Goal: Information Seeking & Learning: Learn about a topic

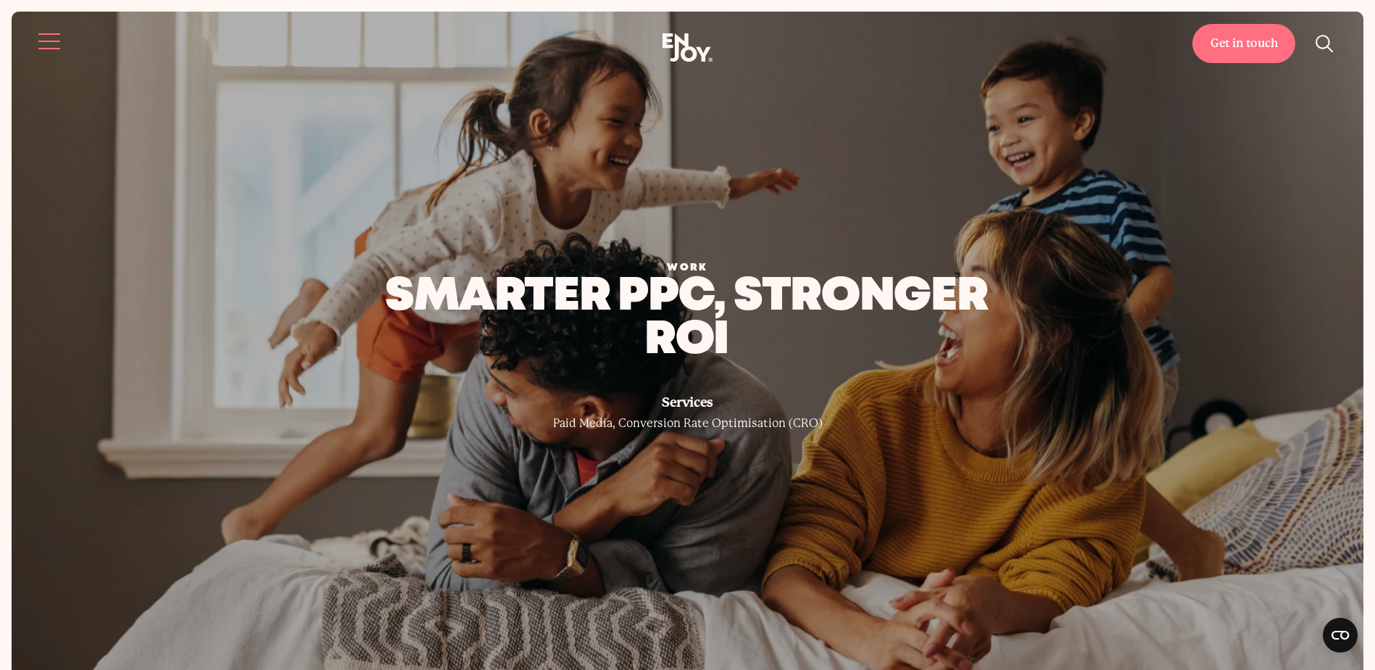
click at [51, 43] on button "Site navigation" at bounding box center [50, 41] width 30 height 30
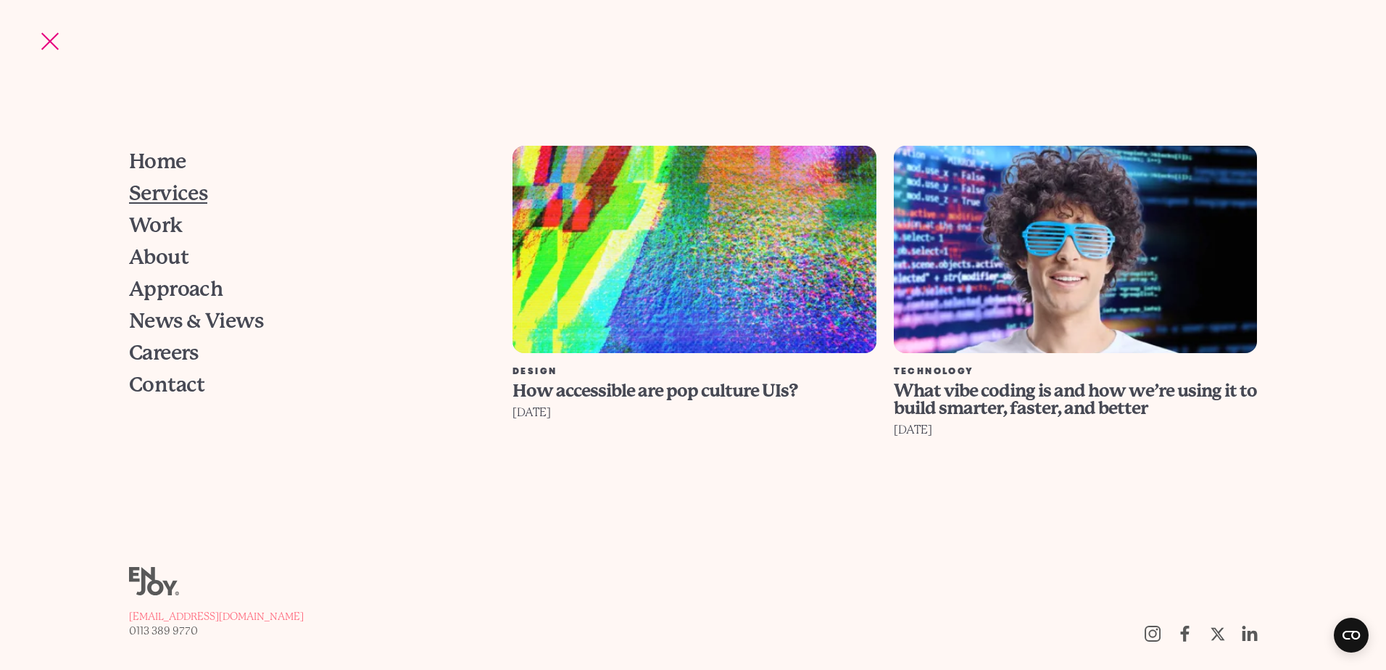
click at [158, 191] on span "Services" at bounding box center [168, 193] width 79 height 20
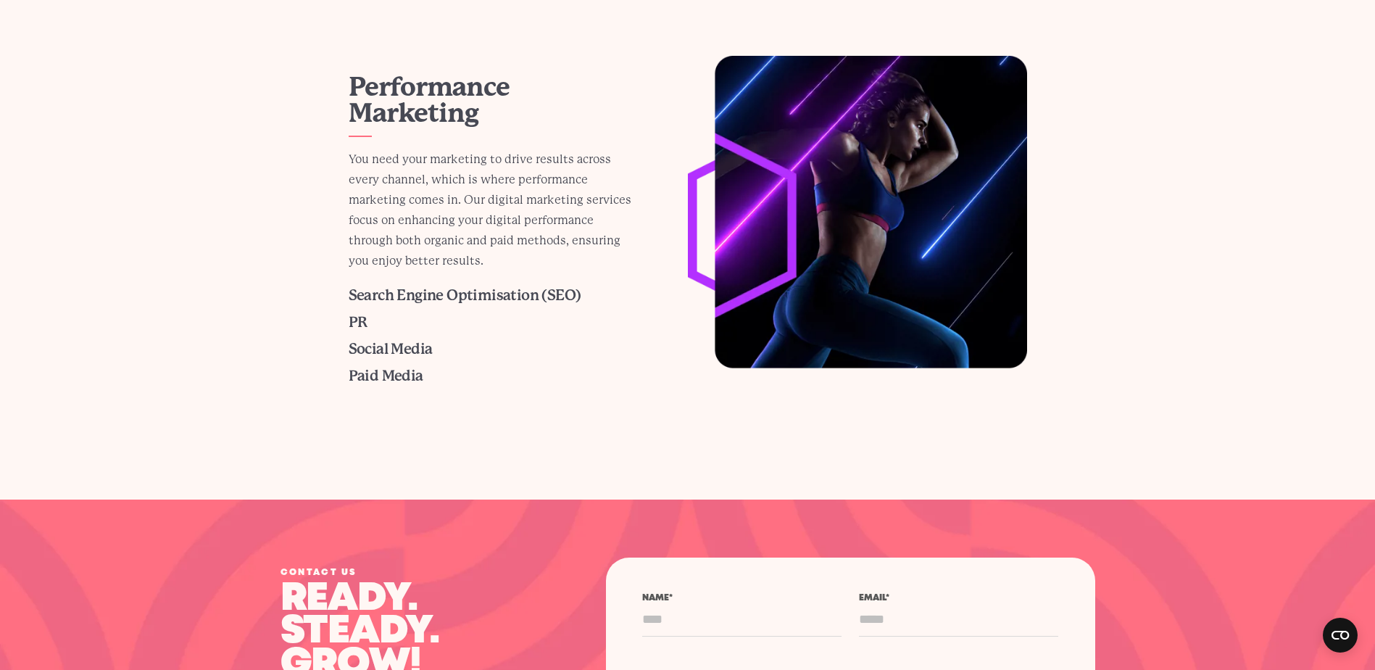
scroll to position [1232, 0]
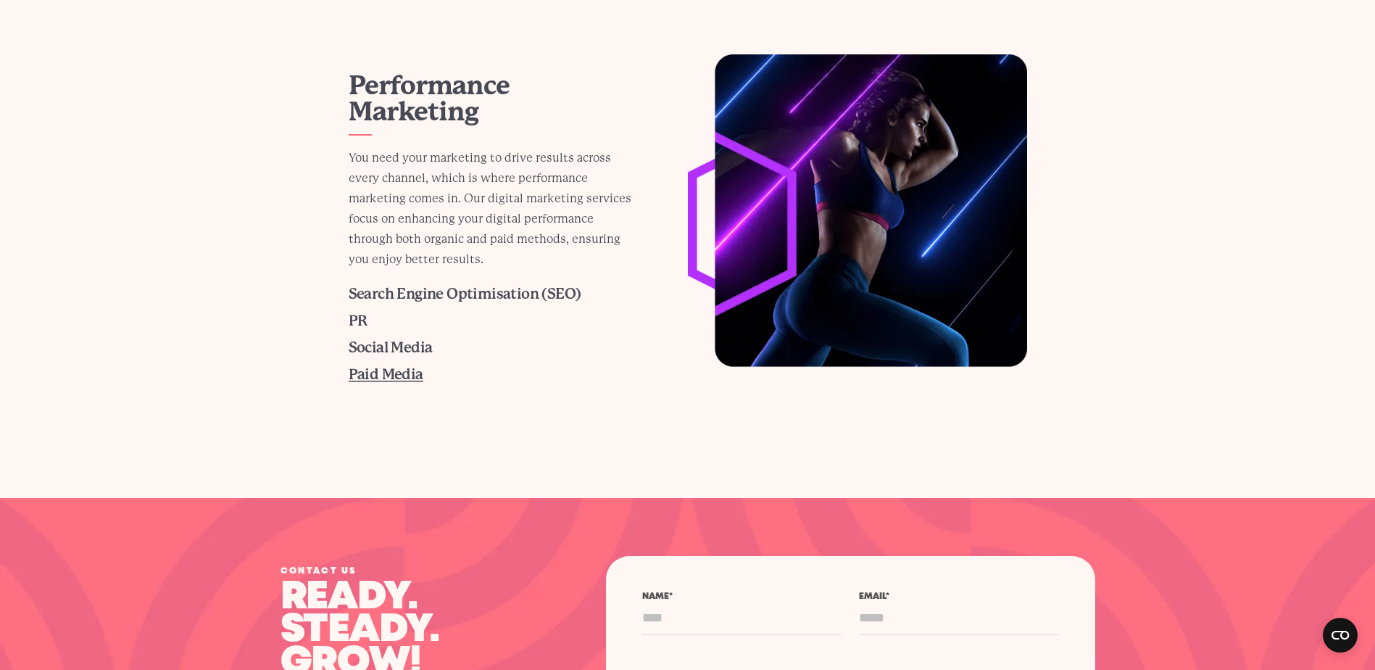
click at [396, 377] on span "Paid Media" at bounding box center [386, 374] width 75 height 17
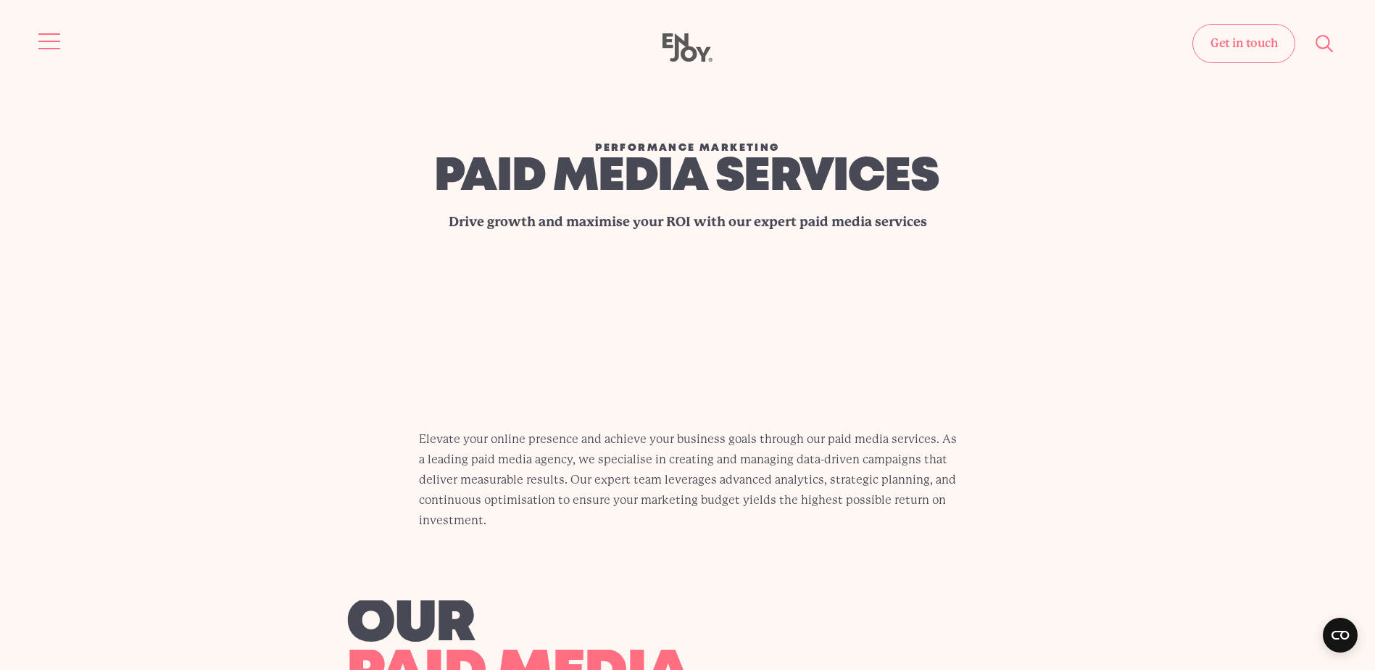
click at [48, 38] on button "Site navigation" at bounding box center [50, 41] width 30 height 30
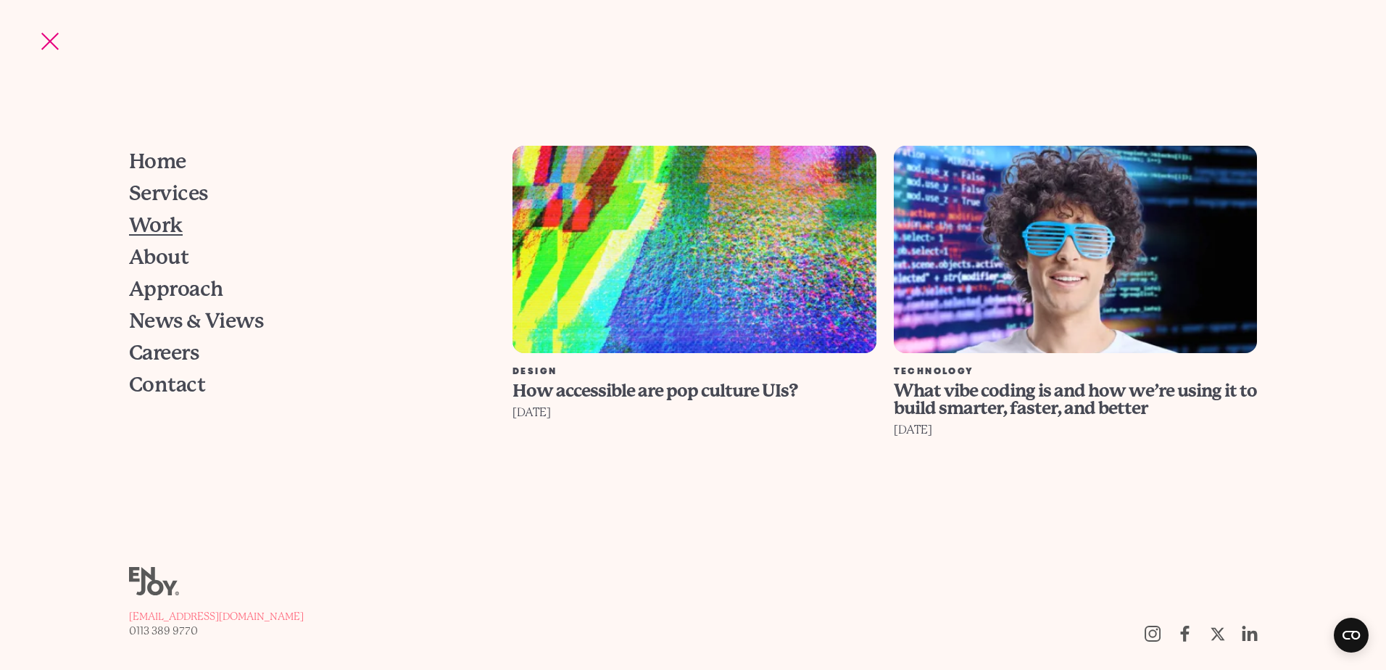
click at [151, 225] on span "Work" at bounding box center [156, 225] width 54 height 20
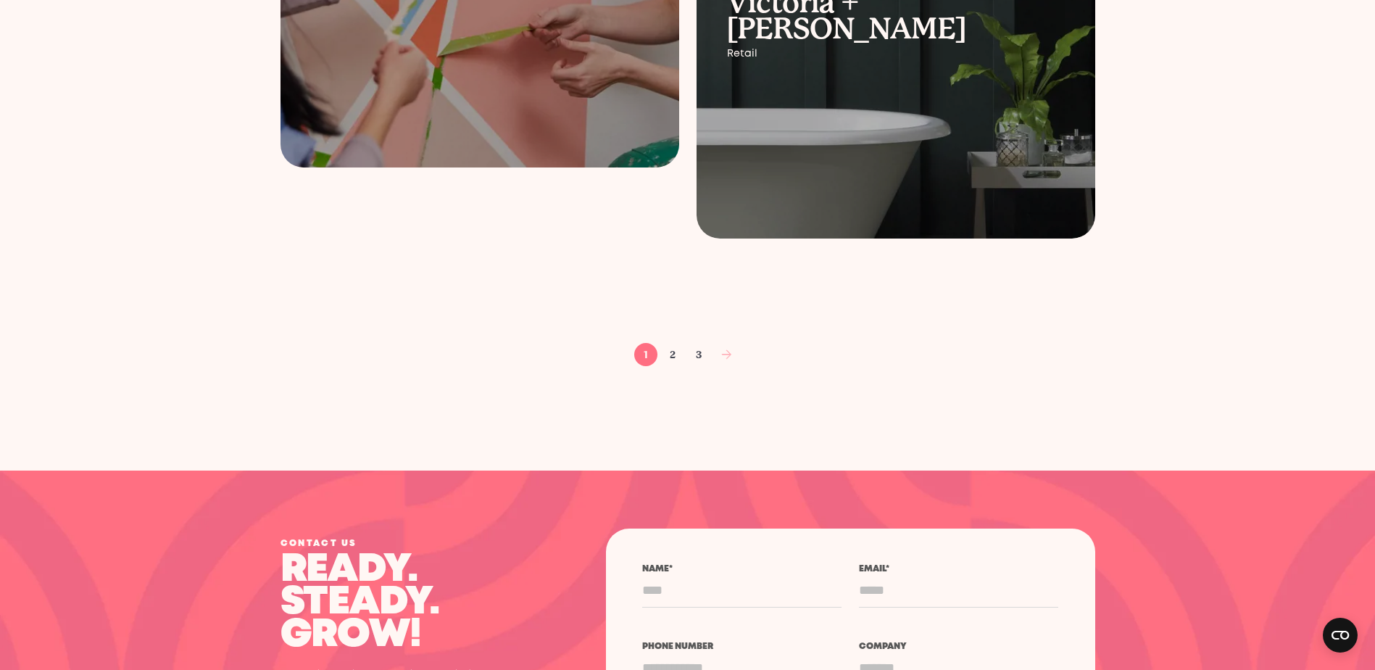
scroll to position [2319, 0]
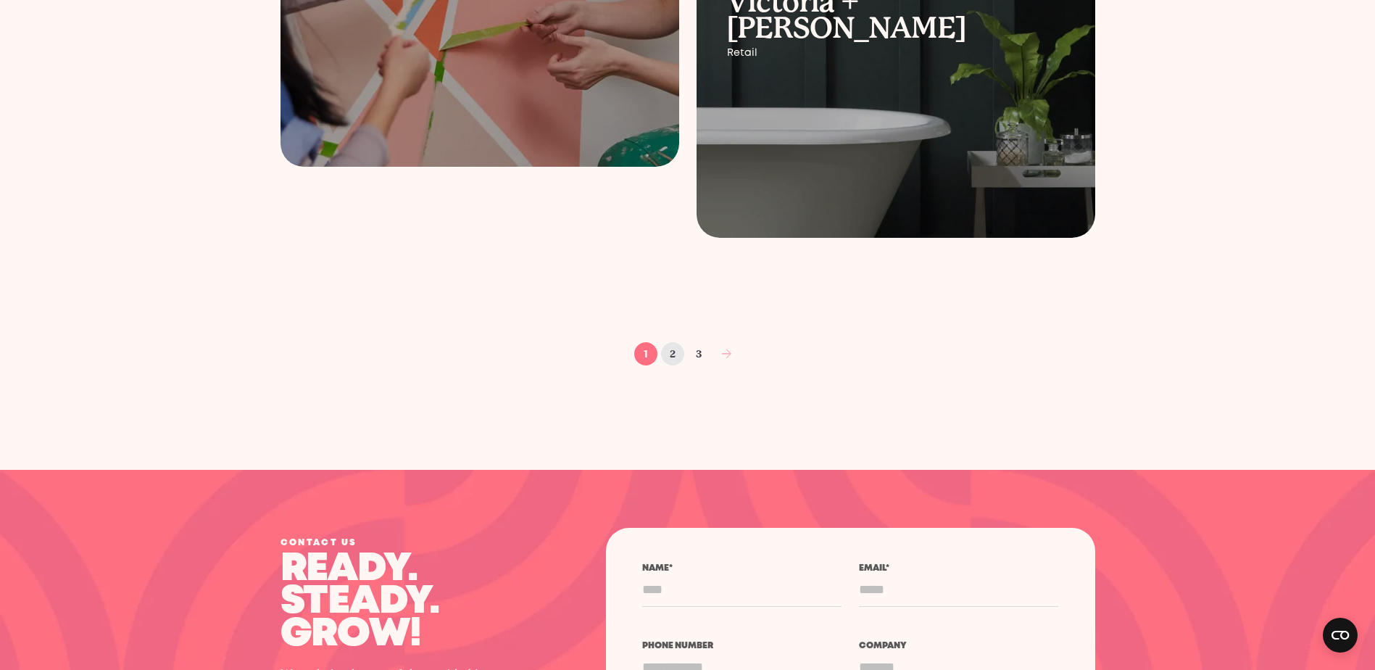
click at [674, 349] on link "2" at bounding box center [672, 353] width 23 height 23
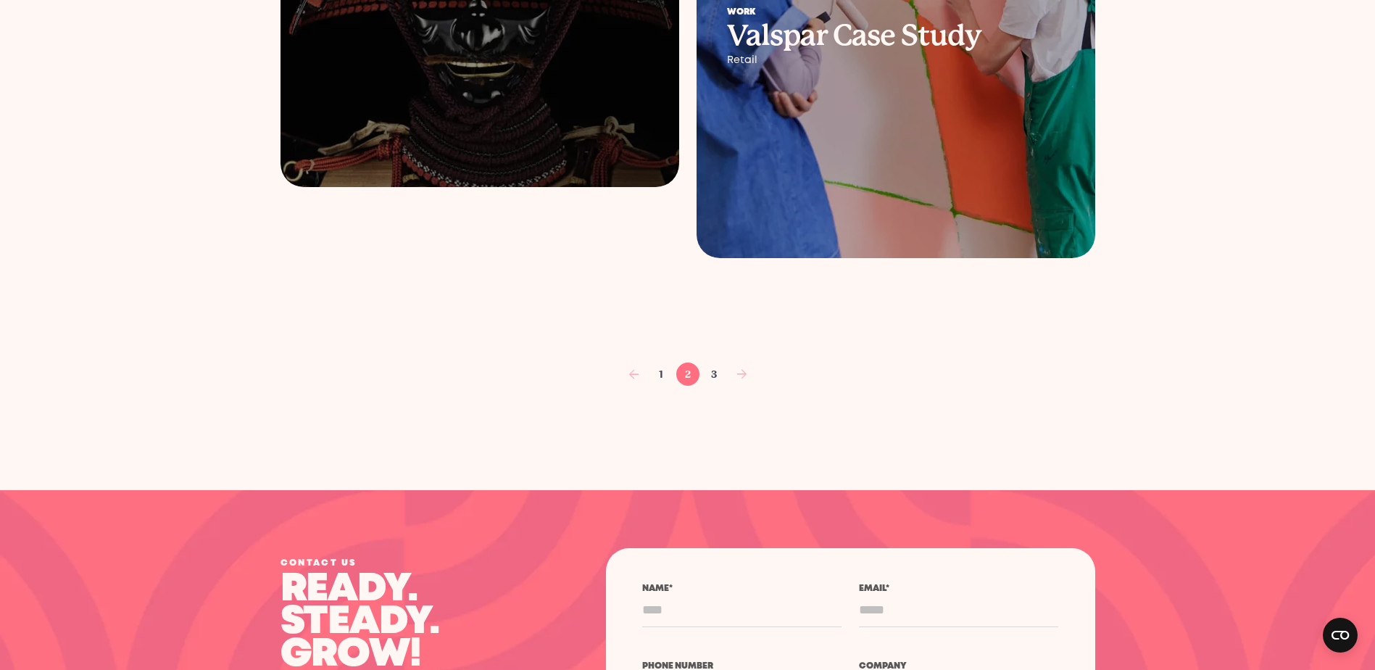
scroll to position [2392, 0]
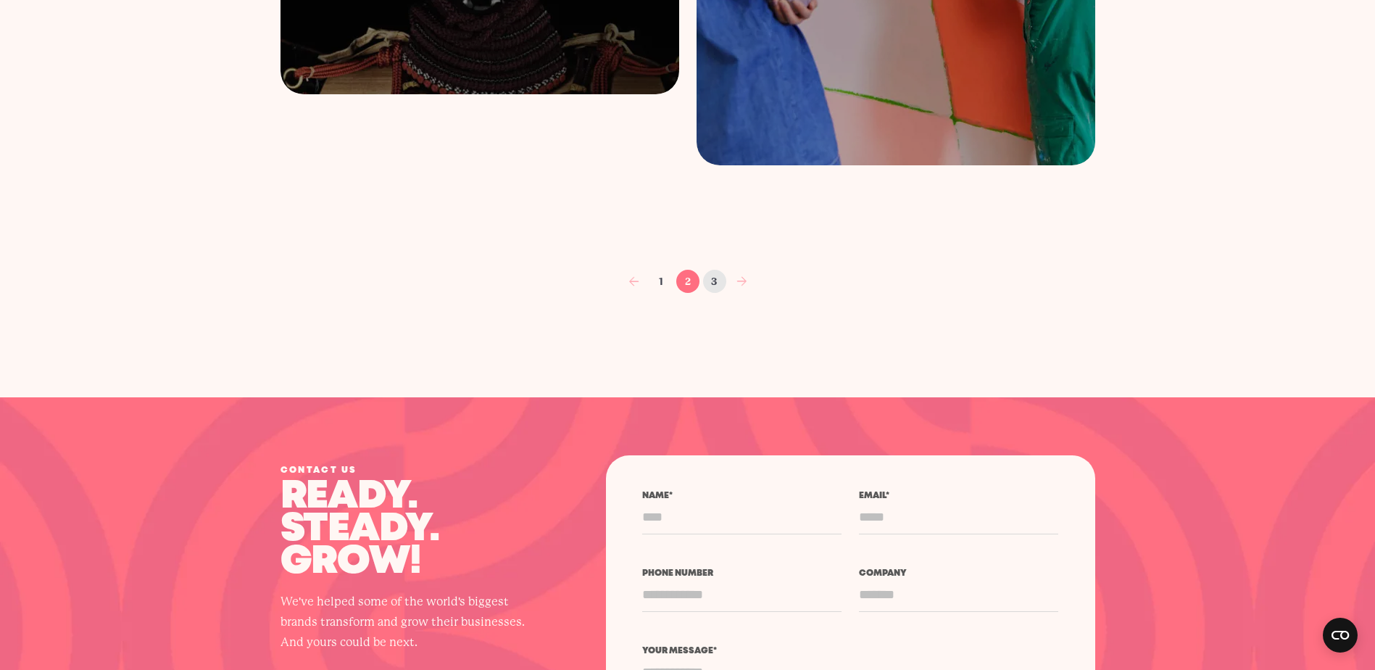
click at [705, 281] on link "3" at bounding box center [714, 281] width 23 height 23
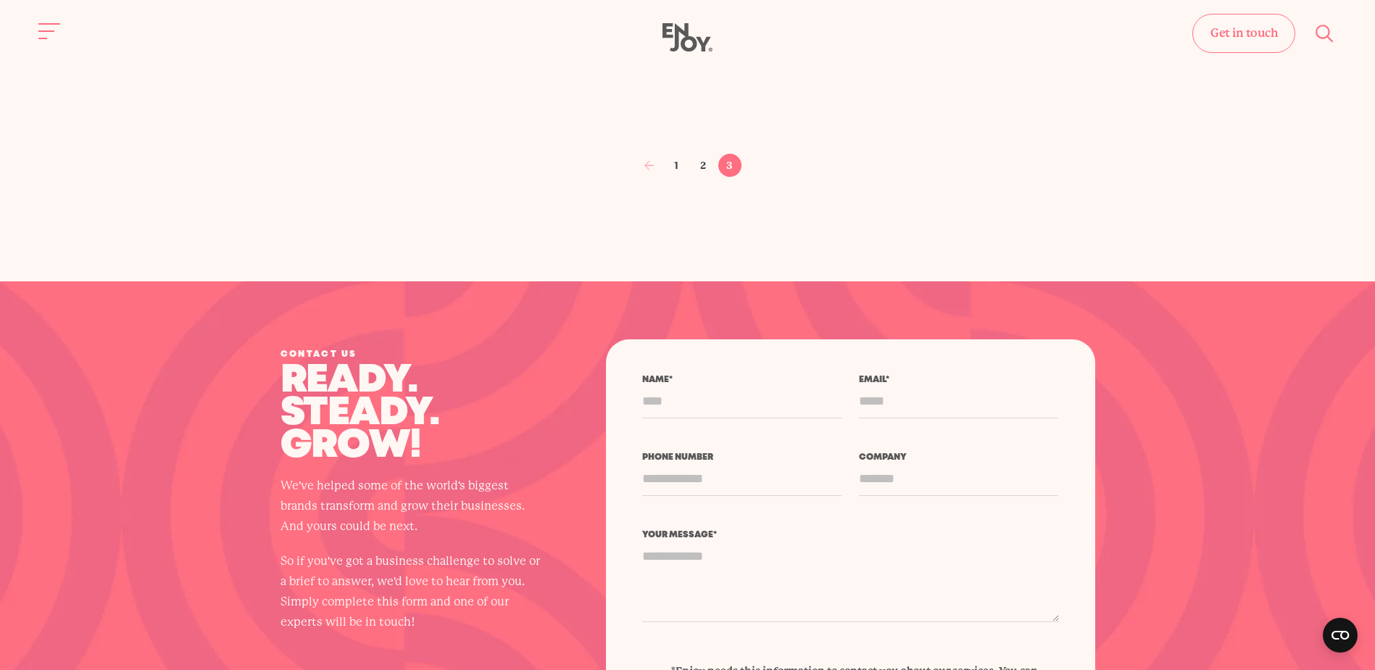
scroll to position [1305, 0]
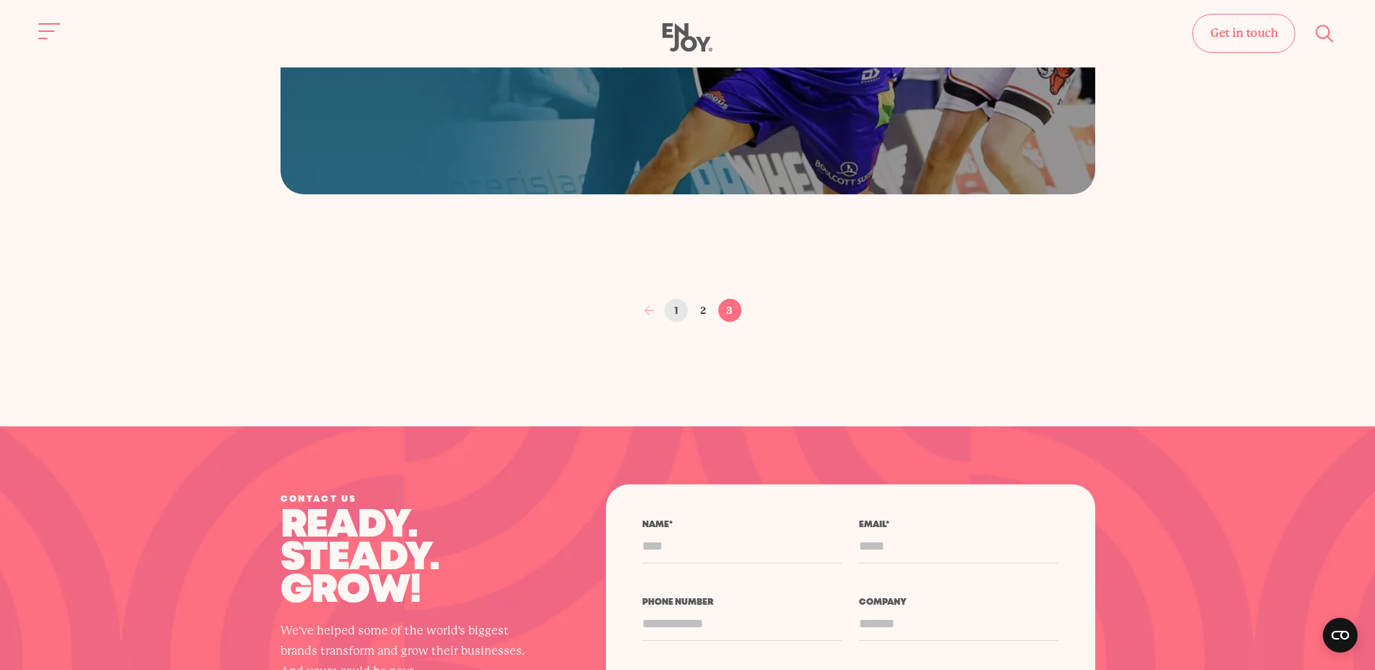
click at [676, 310] on link "1" at bounding box center [676, 310] width 23 height 23
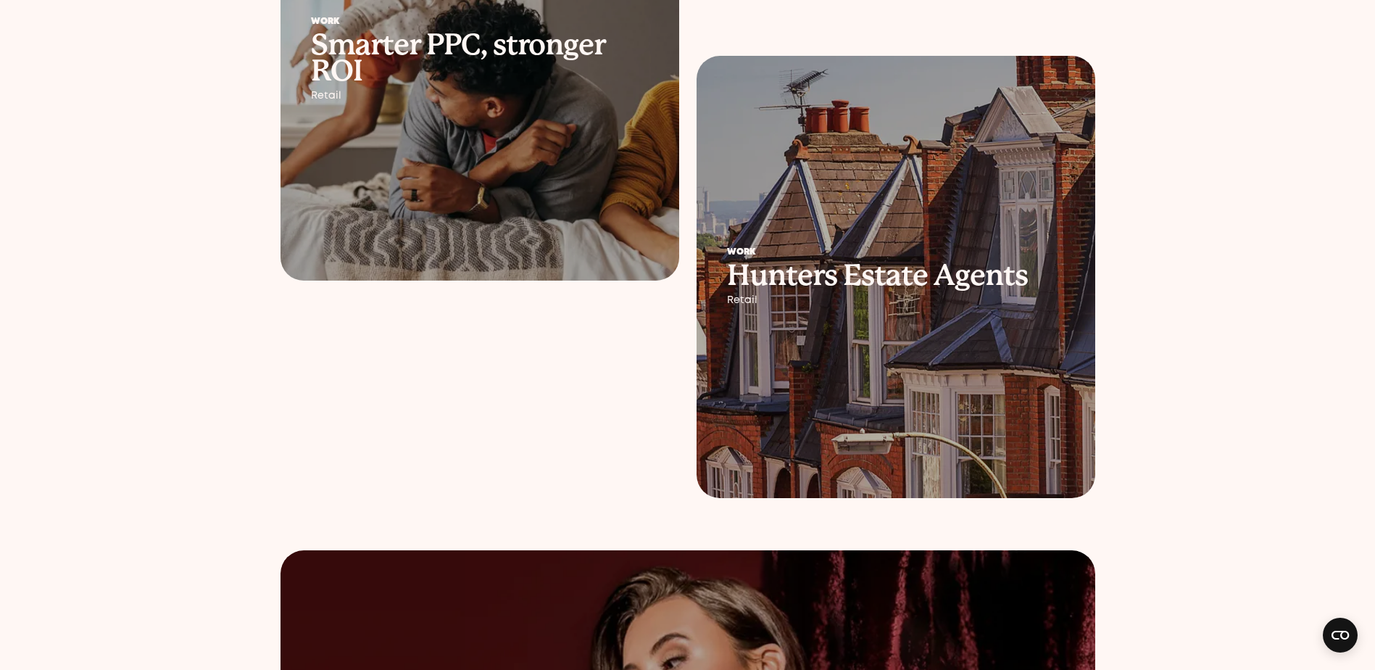
scroll to position [507, 0]
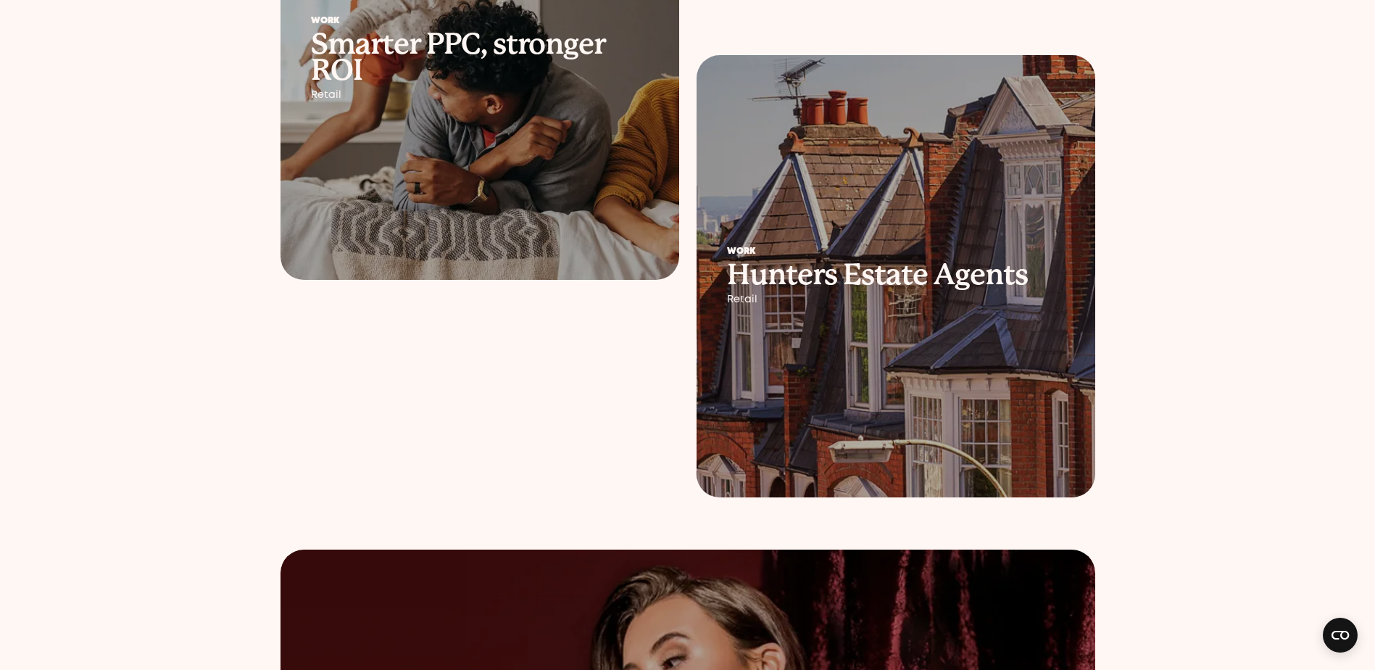
click at [901, 342] on div at bounding box center [895, 276] width 399 height 442
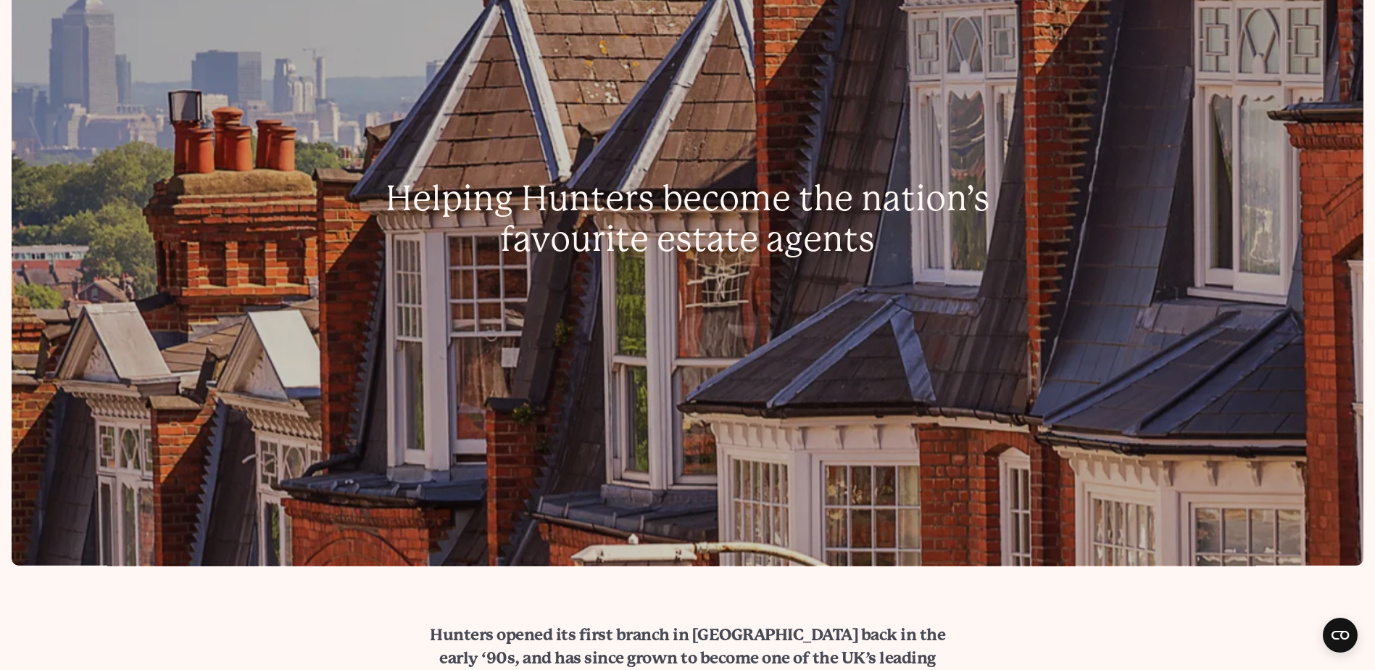
scroll to position [290, 0]
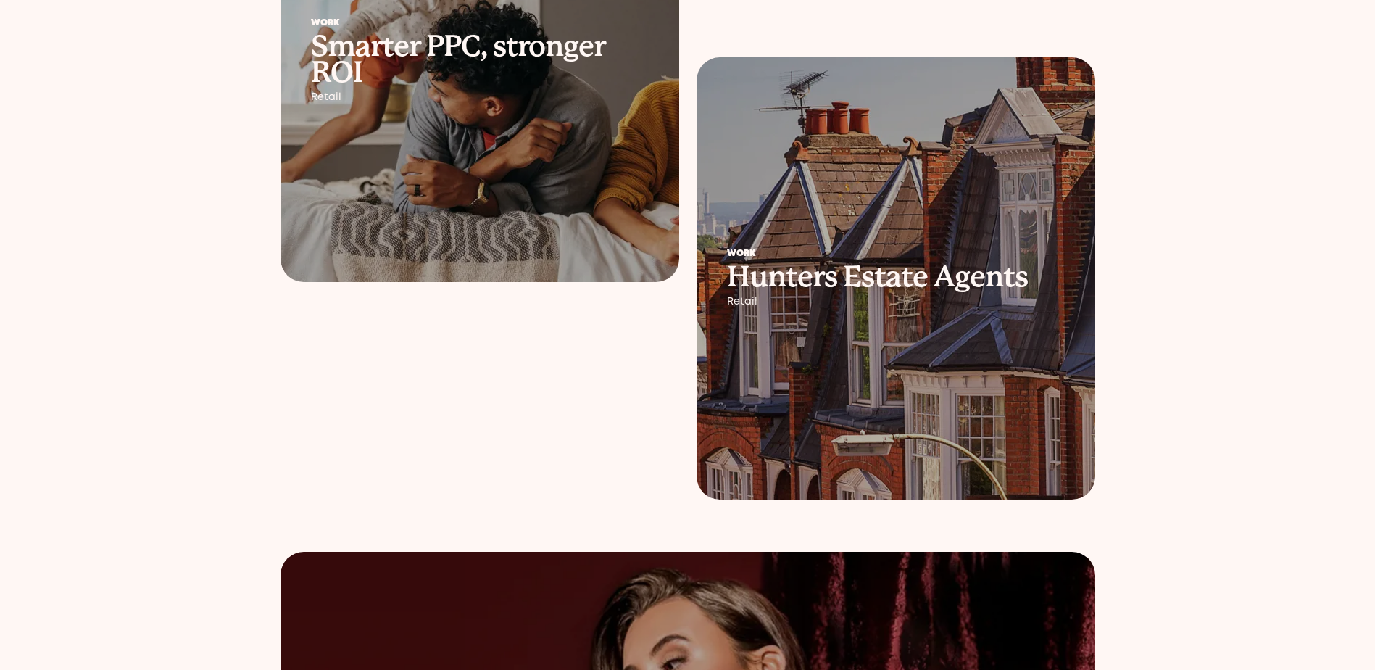
scroll to position [507, 0]
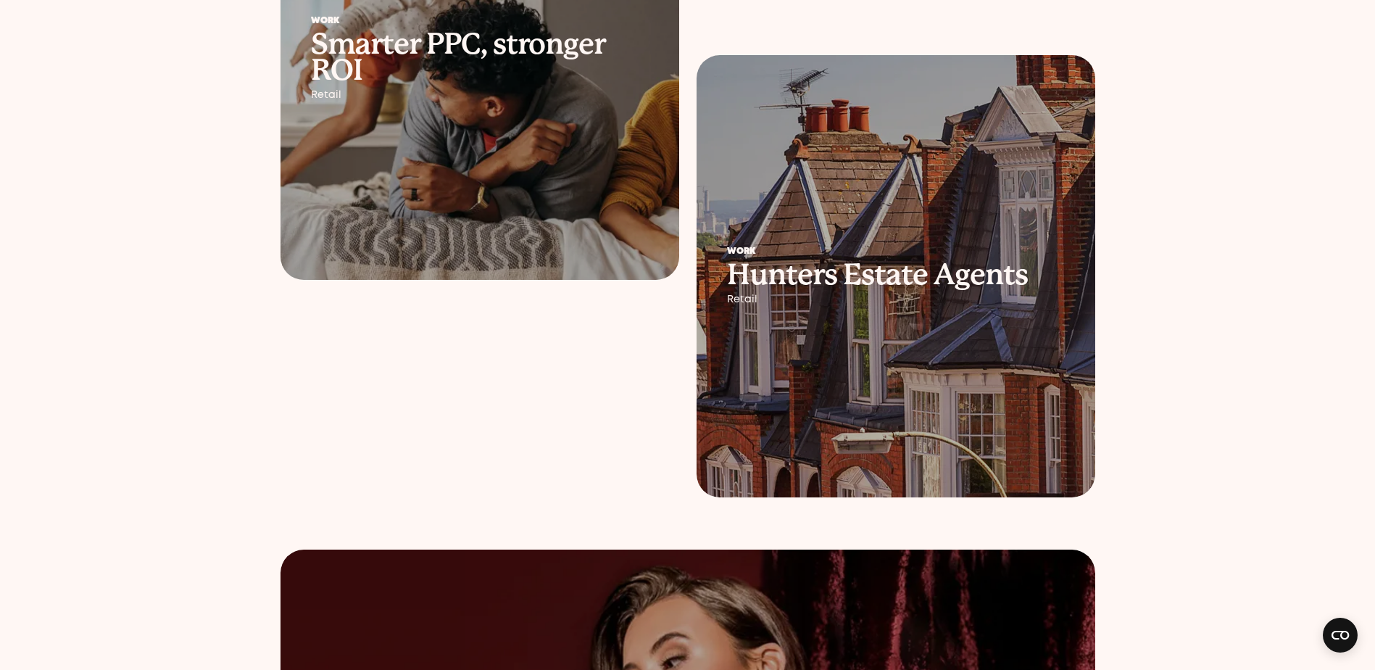
click at [431, 63] on h2 "Smarter PPC, stronger ROI" at bounding box center [480, 57] width 338 height 52
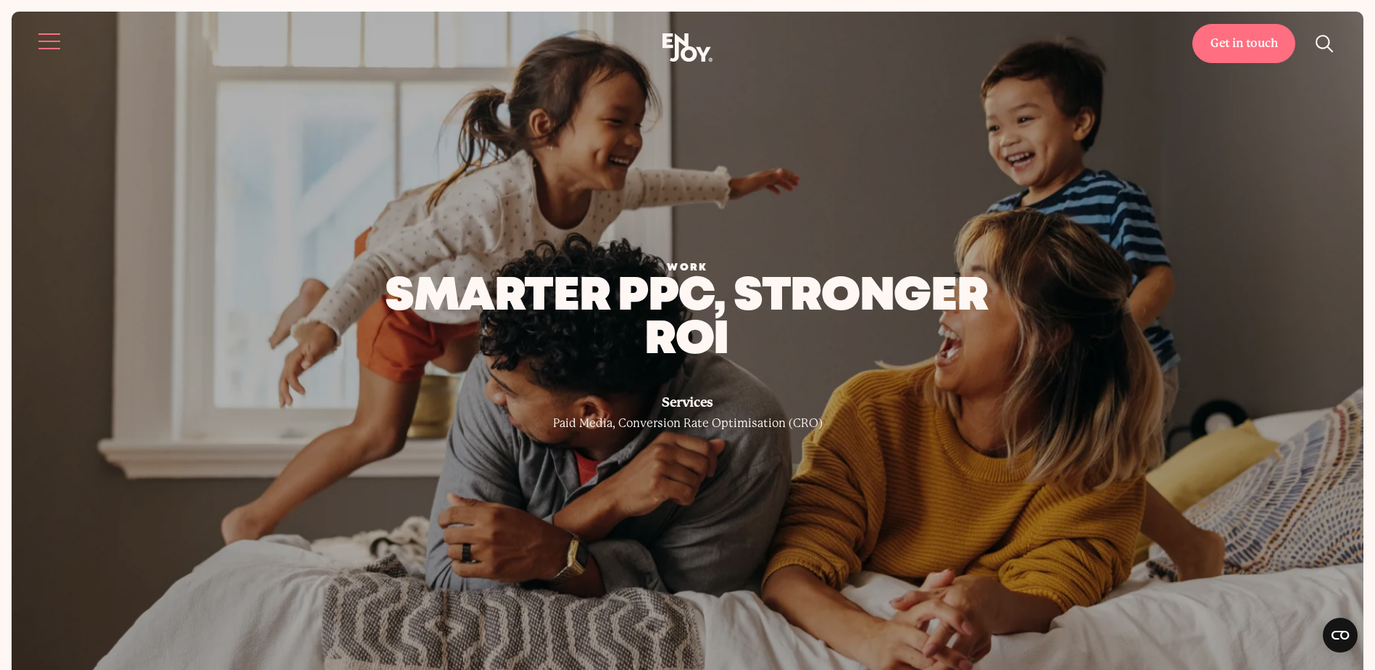
click at [38, 40] on button "Site navigation" at bounding box center [50, 41] width 30 height 30
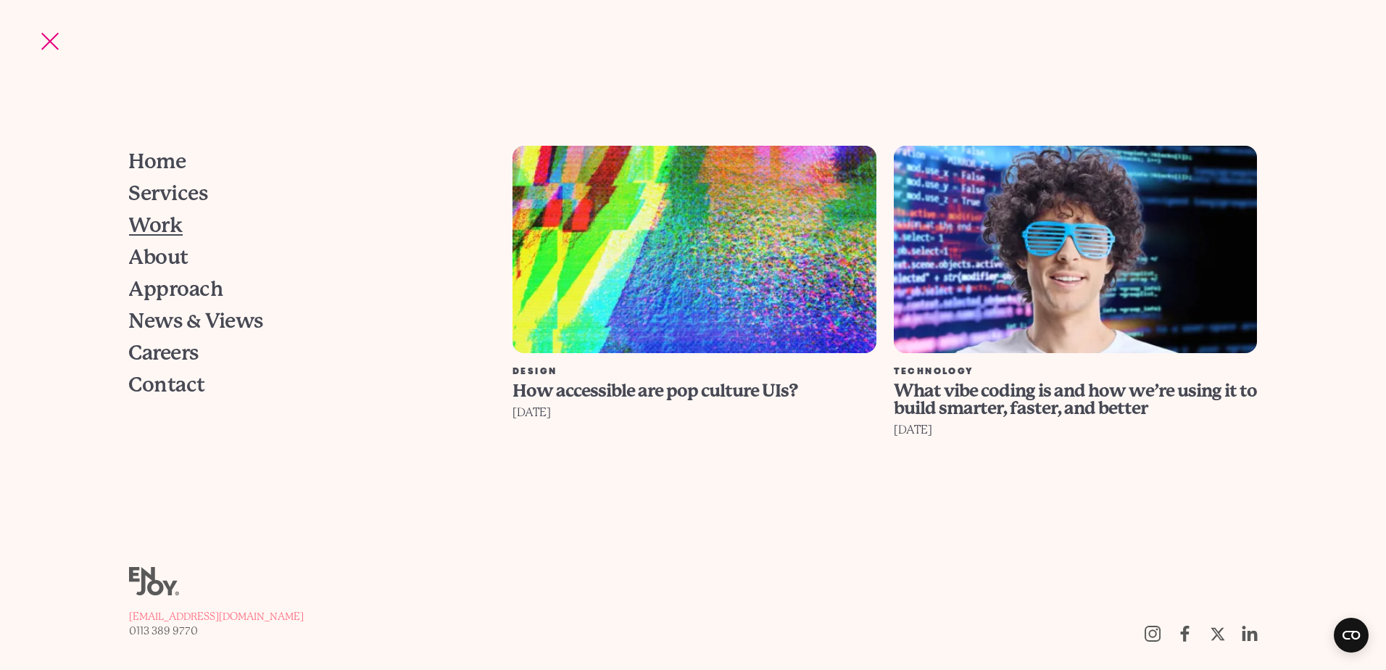
click at [162, 220] on span "Work" at bounding box center [156, 225] width 54 height 20
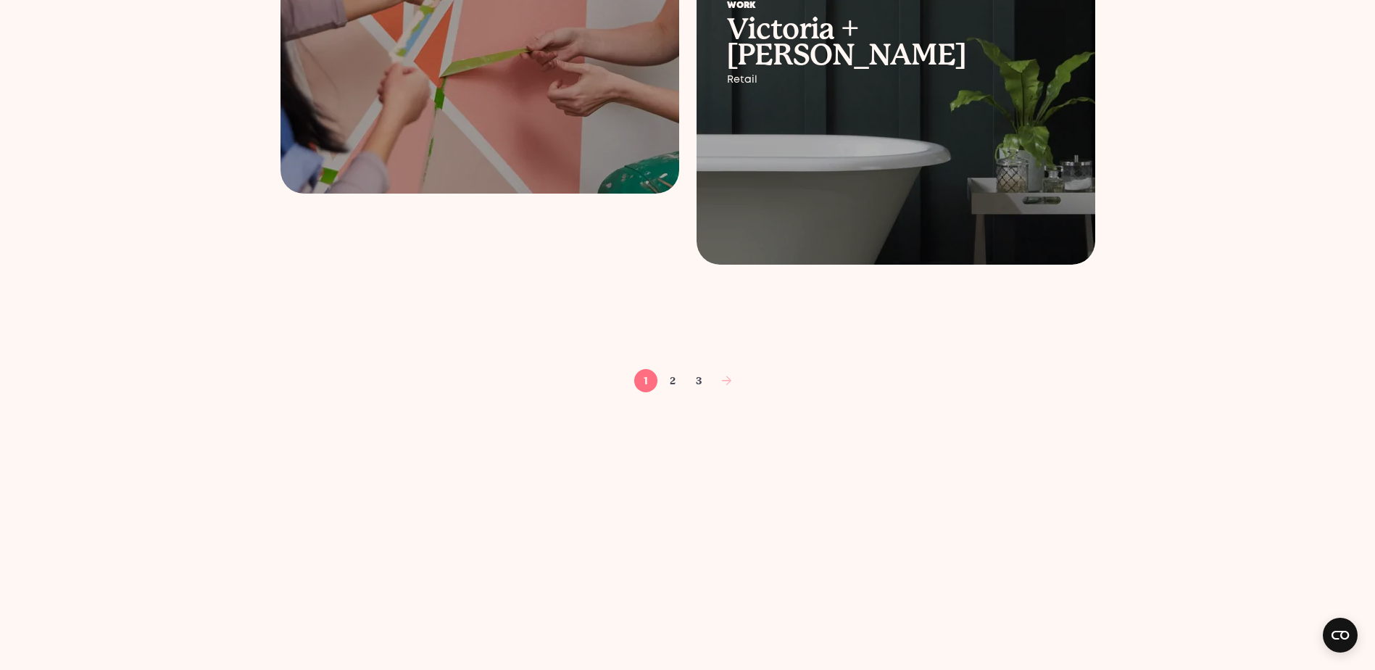
scroll to position [2319, 0]
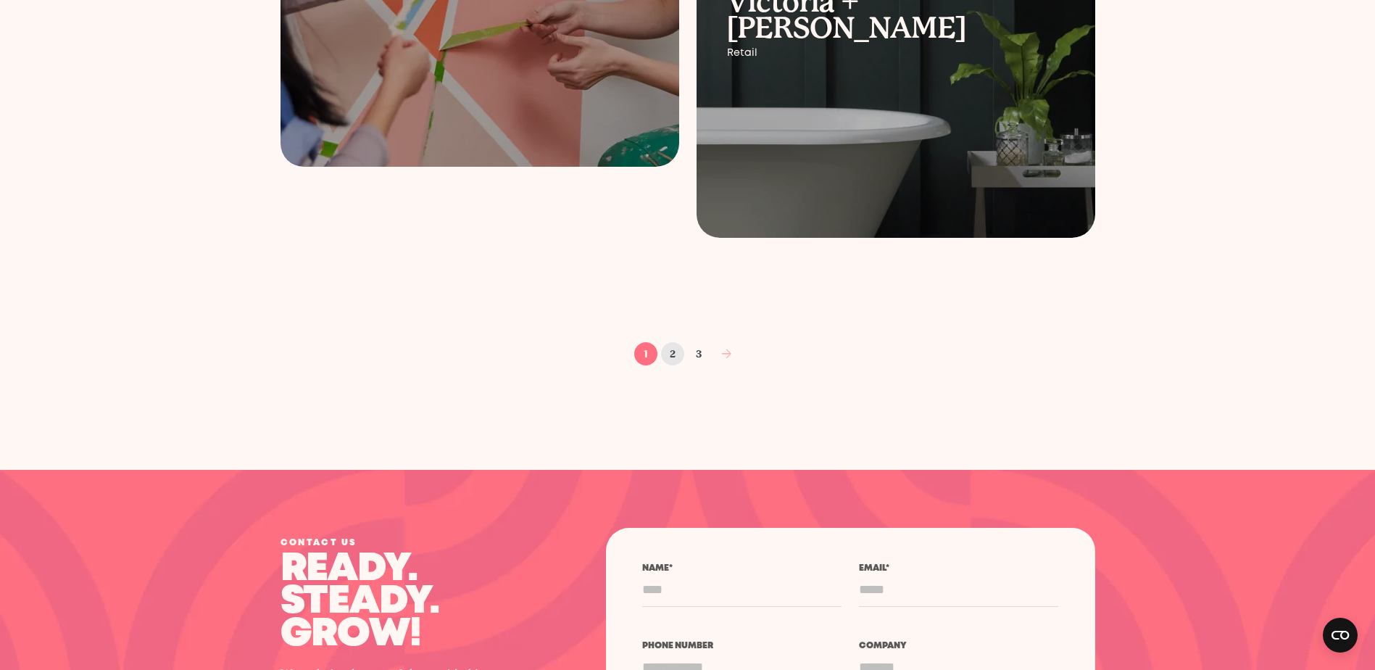
click at [672, 357] on link "2" at bounding box center [672, 353] width 23 height 23
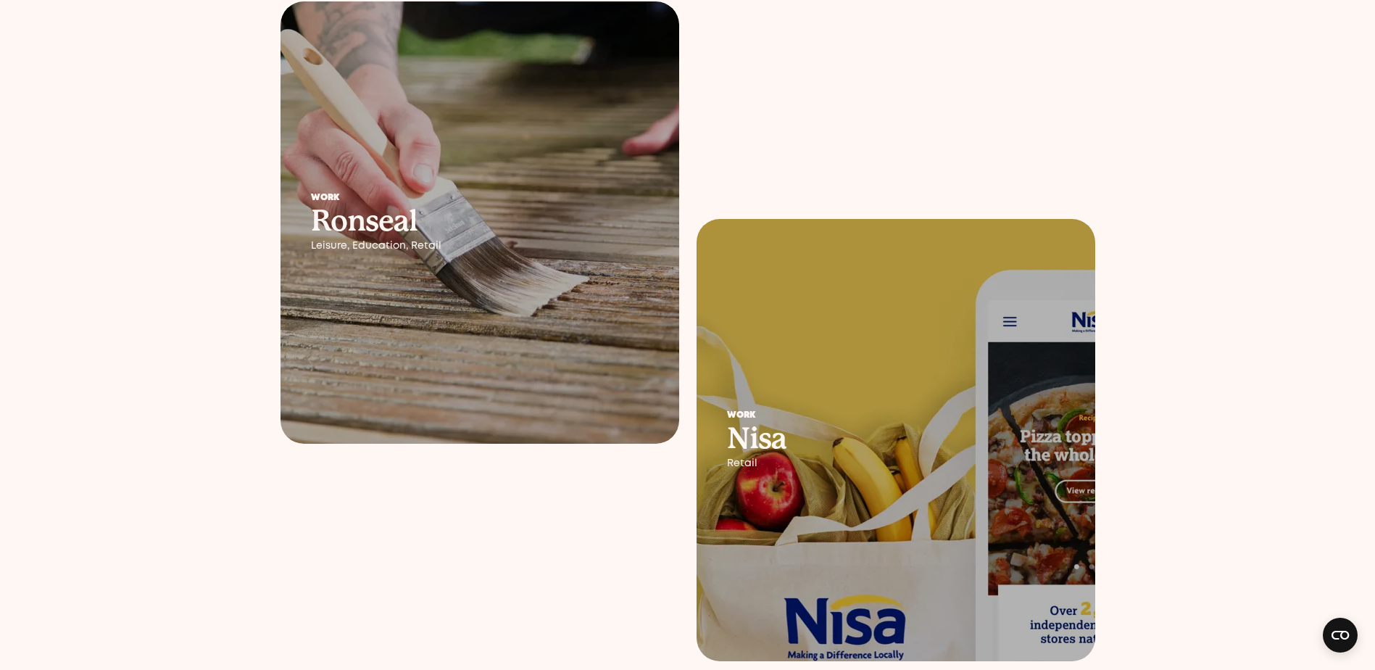
scroll to position [290, 0]
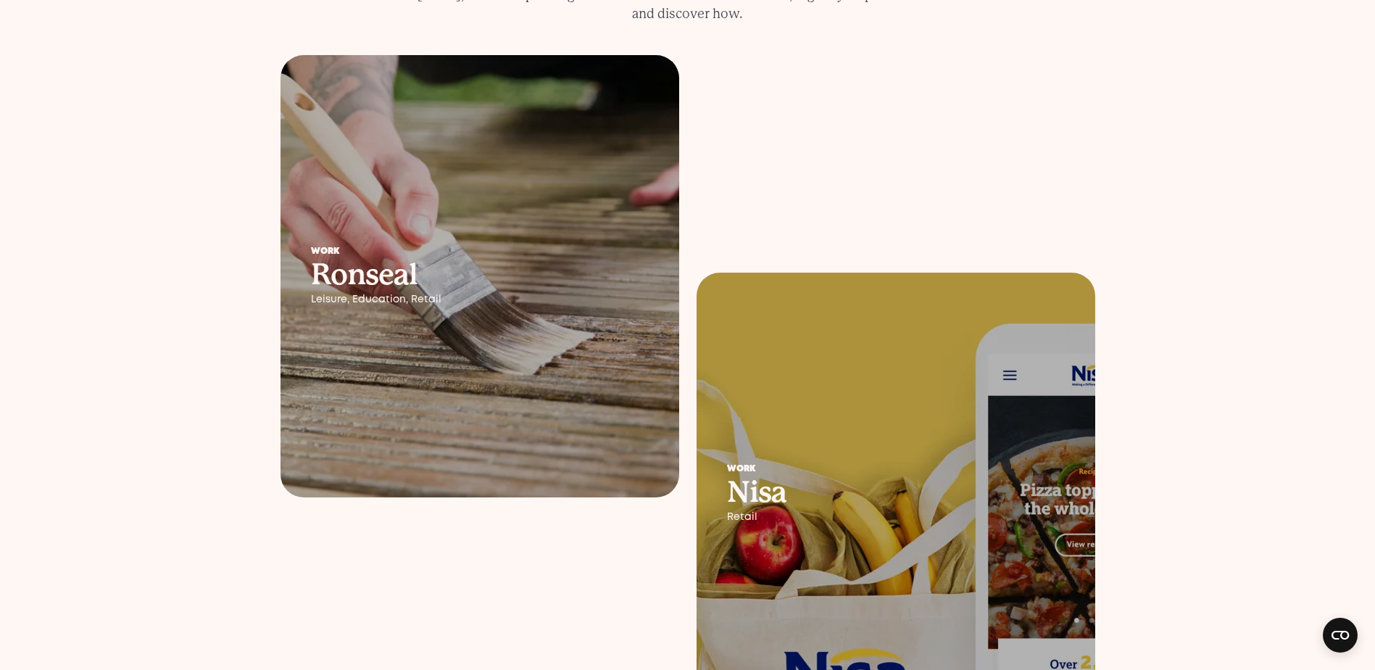
click at [568, 350] on div at bounding box center [479, 276] width 399 height 442
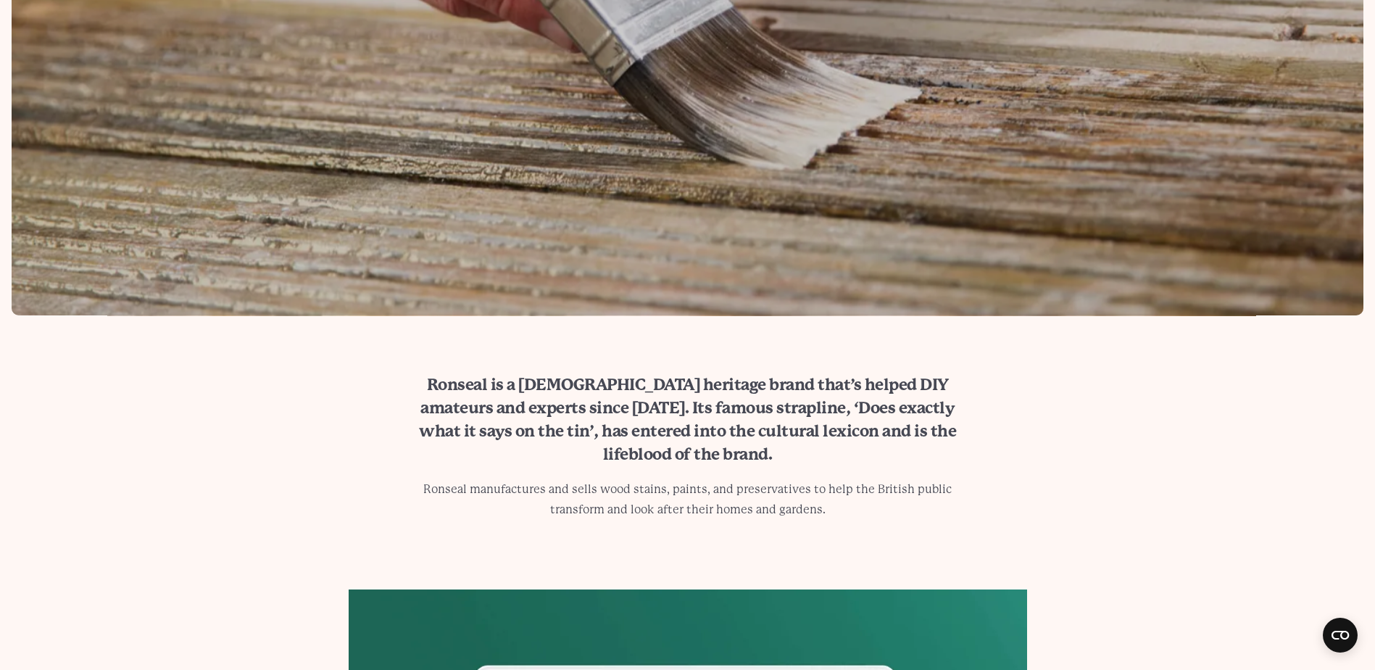
scroll to position [1015, 0]
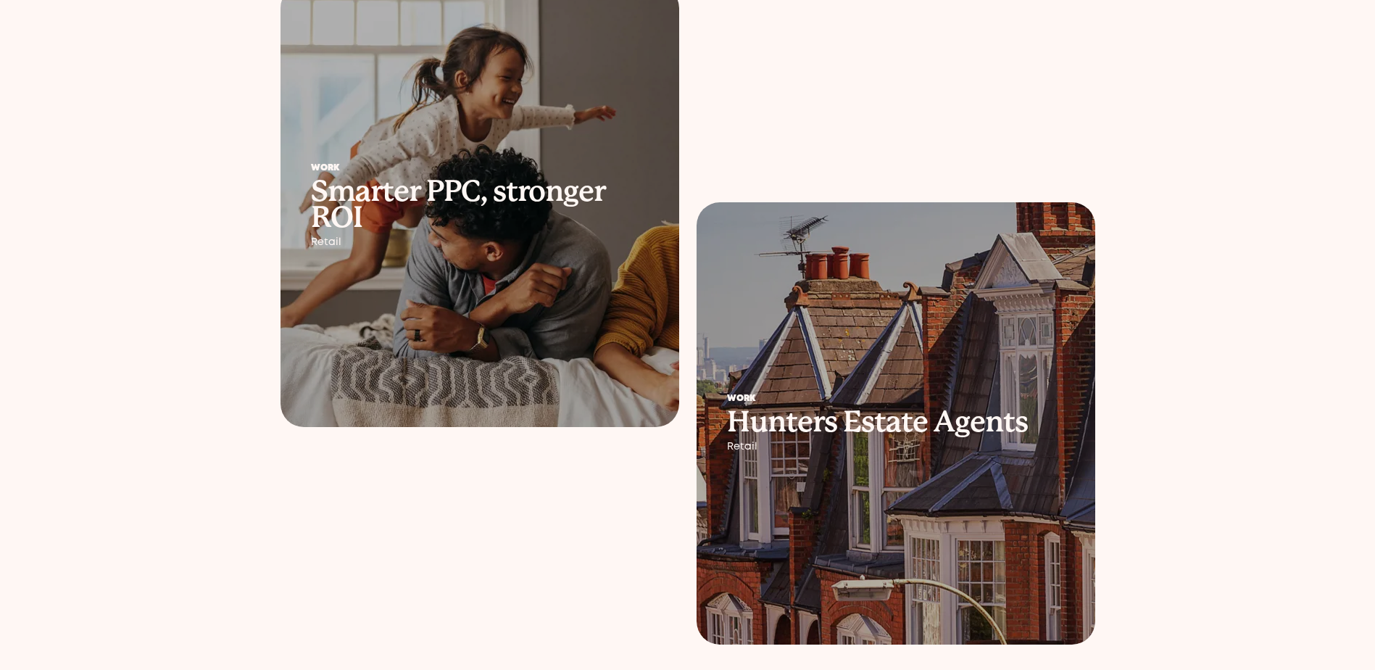
scroll to position [290, 0]
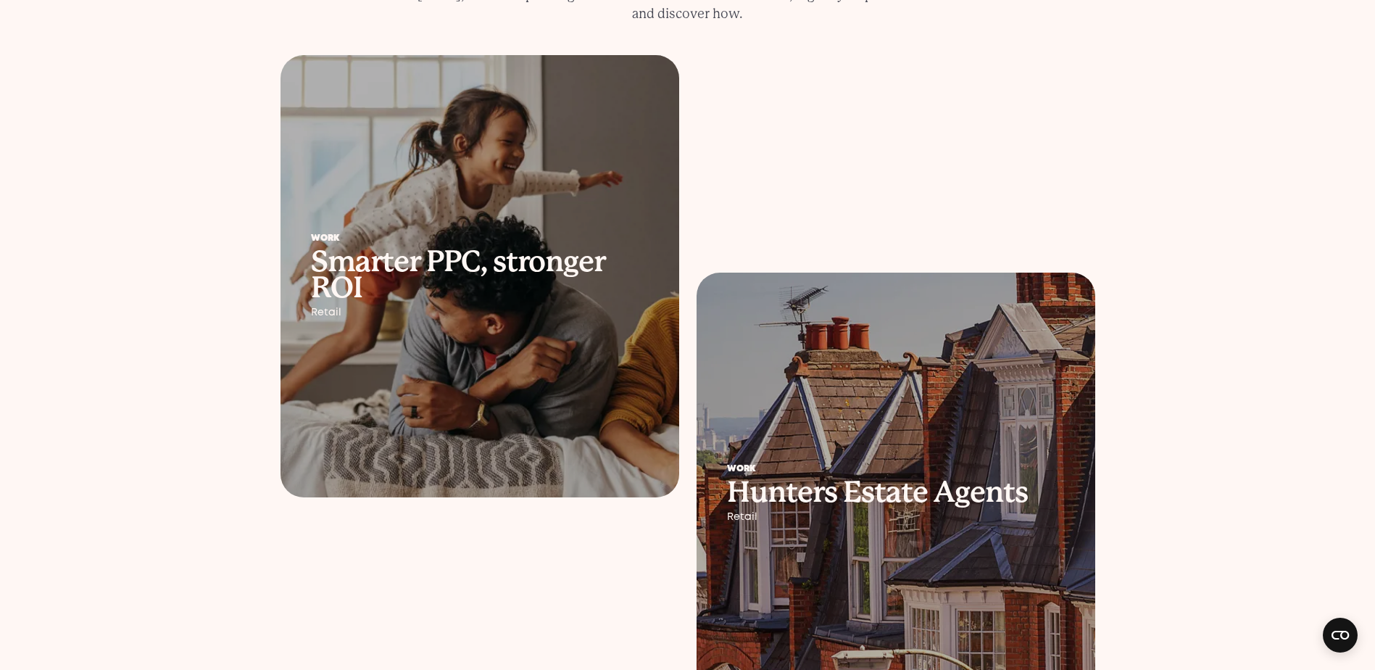
click at [404, 304] on div "Work Smarter PPC, stronger ROI Retail" at bounding box center [479, 276] width 399 height 145
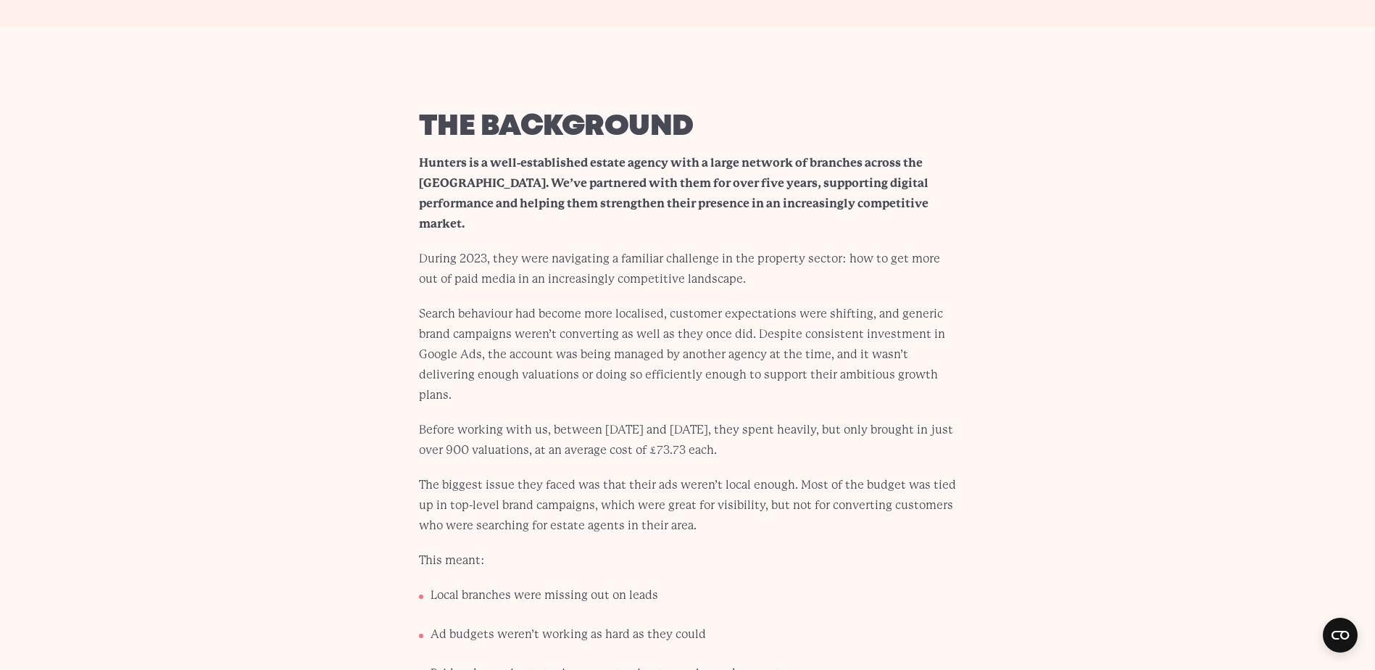
scroll to position [3044, 0]
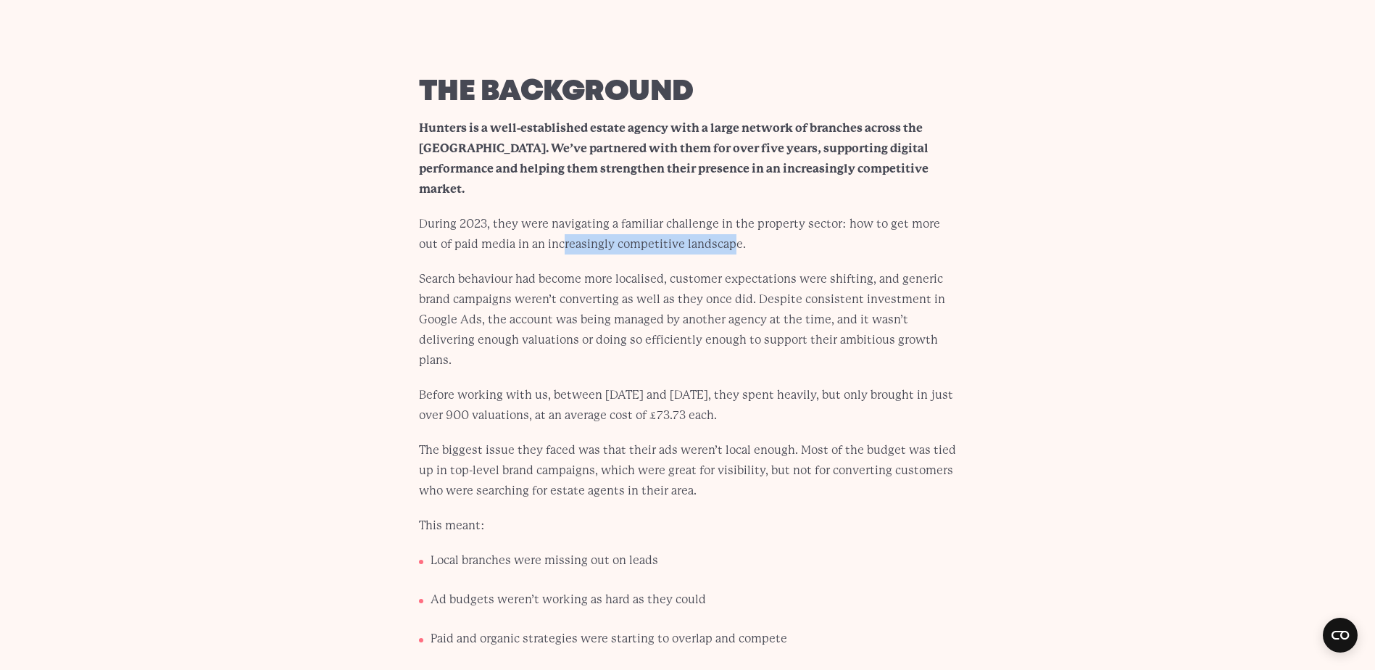
drag, startPoint x: 541, startPoint y: 221, endPoint x: 707, endPoint y: 225, distance: 165.3
click at [707, 225] on p "During 2023, they were navigating a familiar challenge in the property sector: …" at bounding box center [688, 234] width 538 height 41
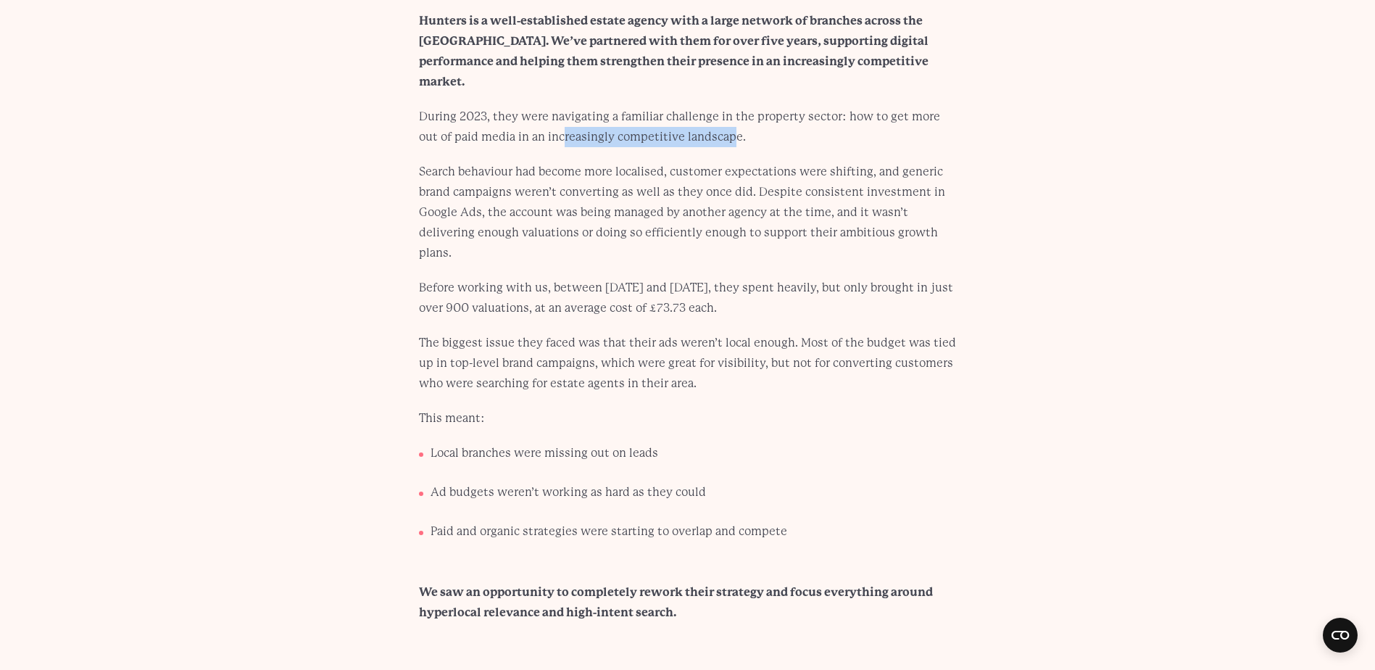
scroll to position [3116, 0]
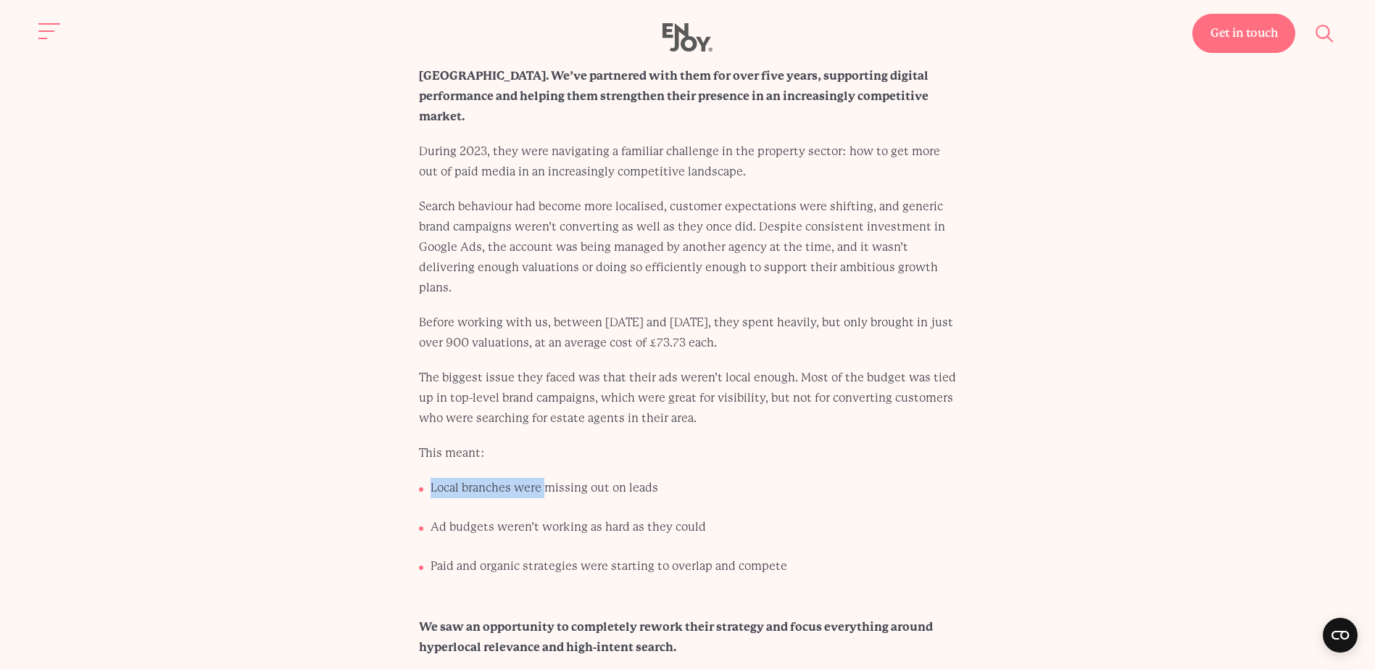
drag, startPoint x: 431, startPoint y: 444, endPoint x: 547, endPoint y: 445, distance: 116.7
click at [547, 478] on li "Local branches were missing out on leads" at bounding box center [694, 494] width 526 height 32
drag, startPoint x: 547, startPoint y: 445, endPoint x: 765, endPoint y: 436, distance: 218.3
click at [765, 478] on li "Local branches were missing out on leads" at bounding box center [694, 494] width 526 height 32
click at [292, 410] on section "The background Hunters is a well-established estate agency with a large network…" at bounding box center [687, 332] width 1375 height 651
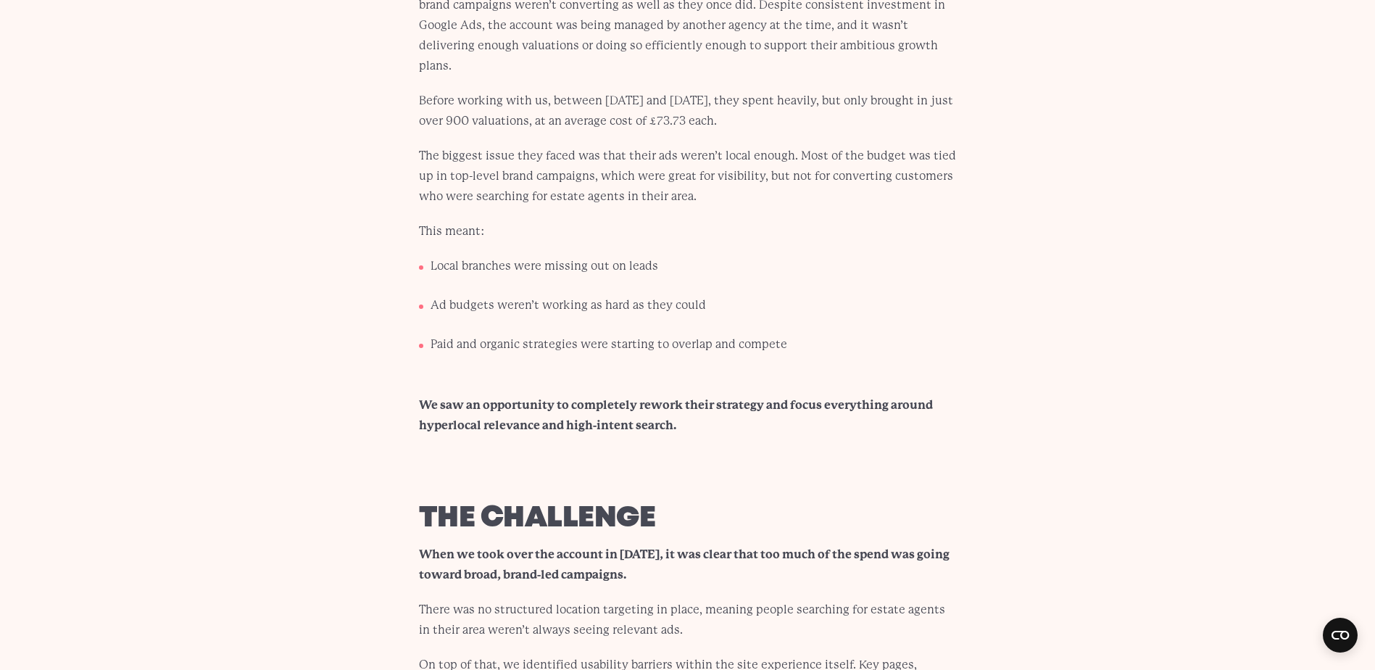
scroll to position [3406, 0]
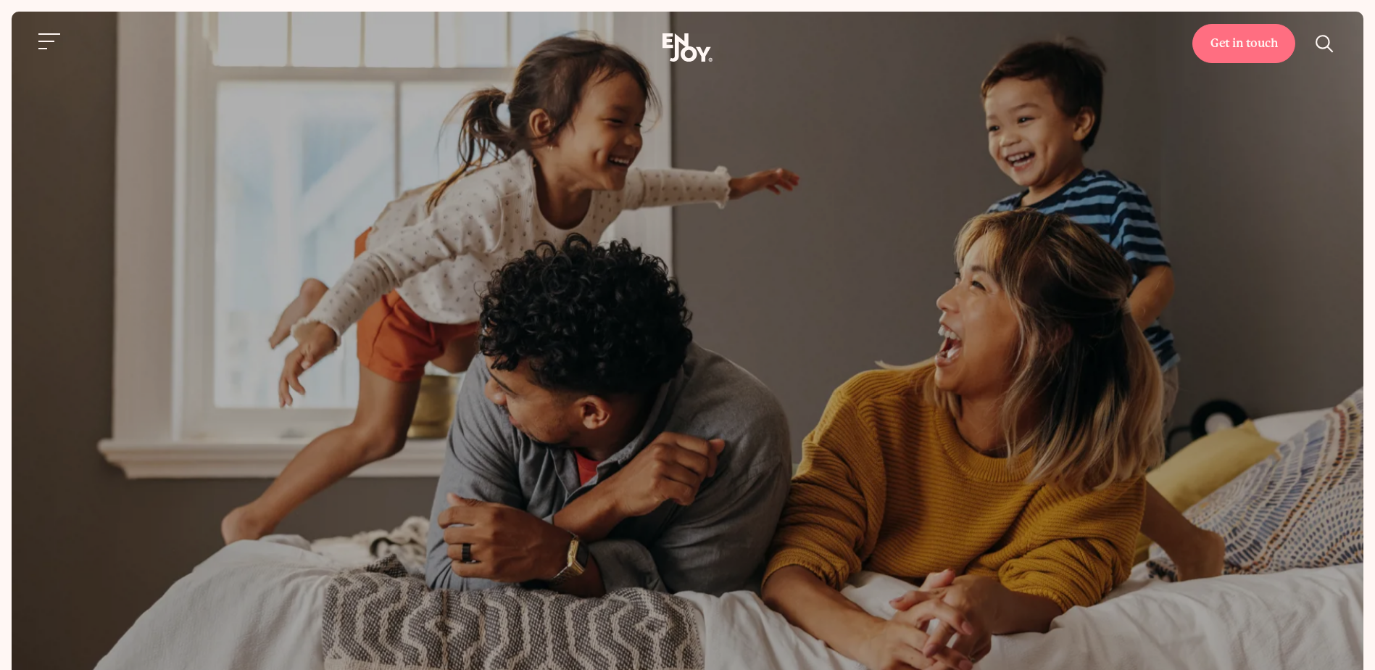
click at [54, 38] on button "Site navigation" at bounding box center [50, 41] width 30 height 30
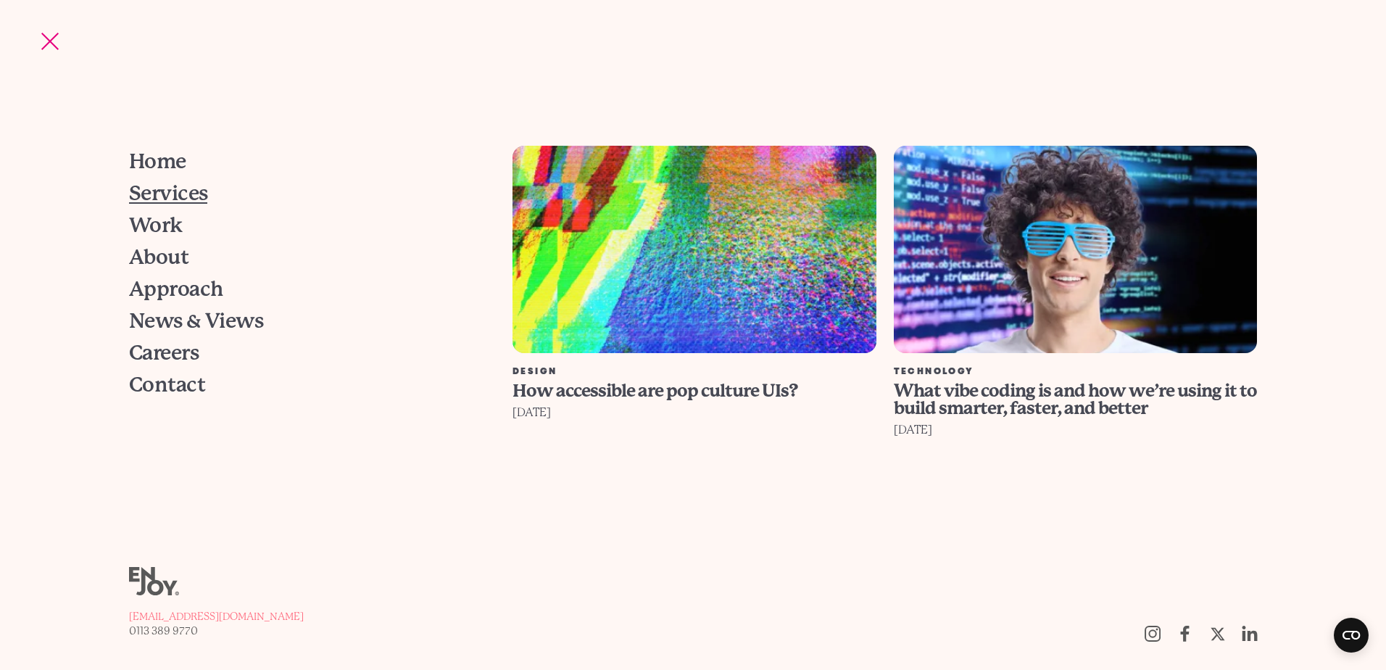
click at [173, 193] on span "Services" at bounding box center [168, 193] width 79 height 20
